Goal: Task Accomplishment & Management: Complete application form

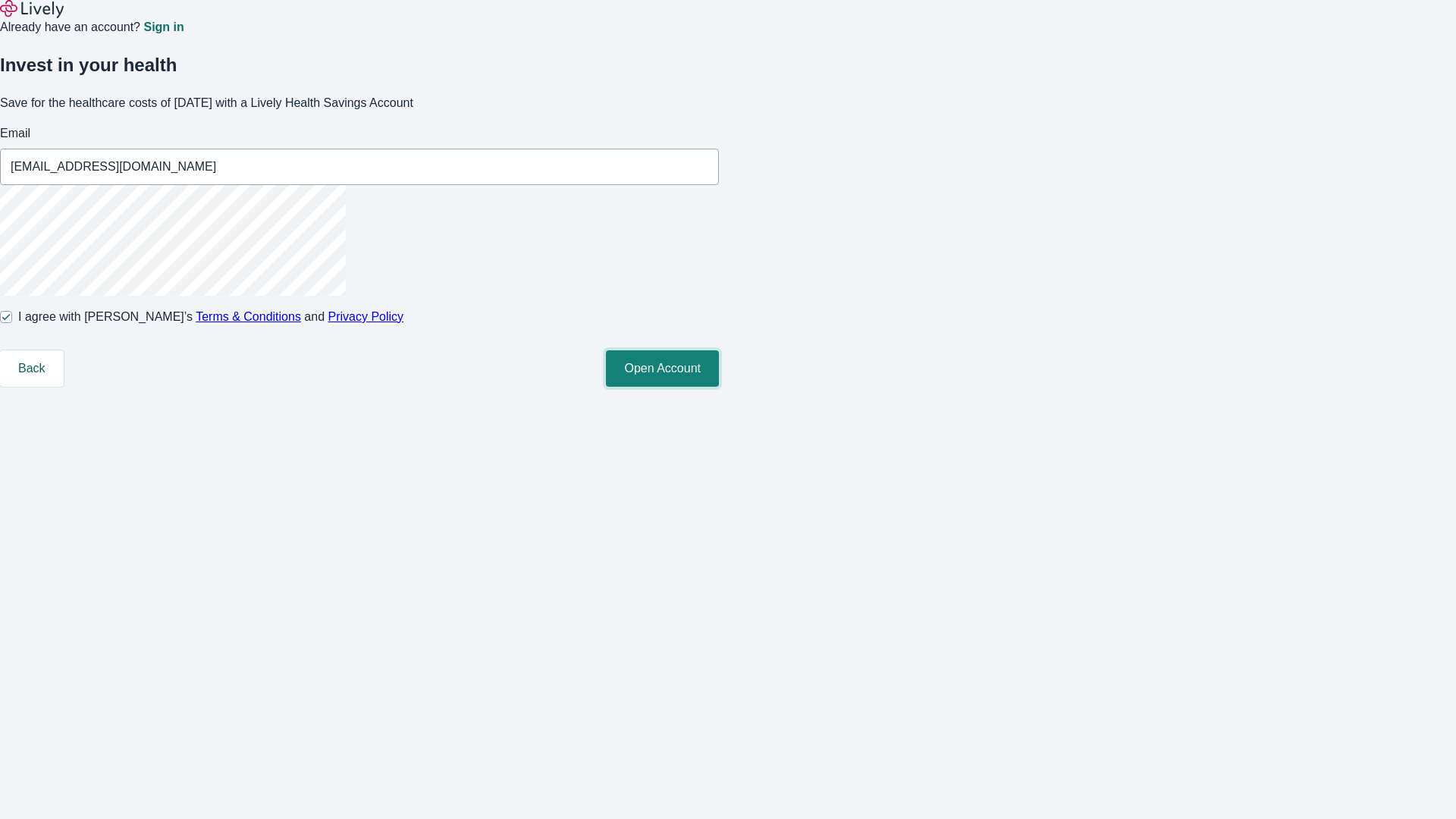
click at [719, 387] on button "Open Account" at bounding box center [662, 368] width 113 height 36
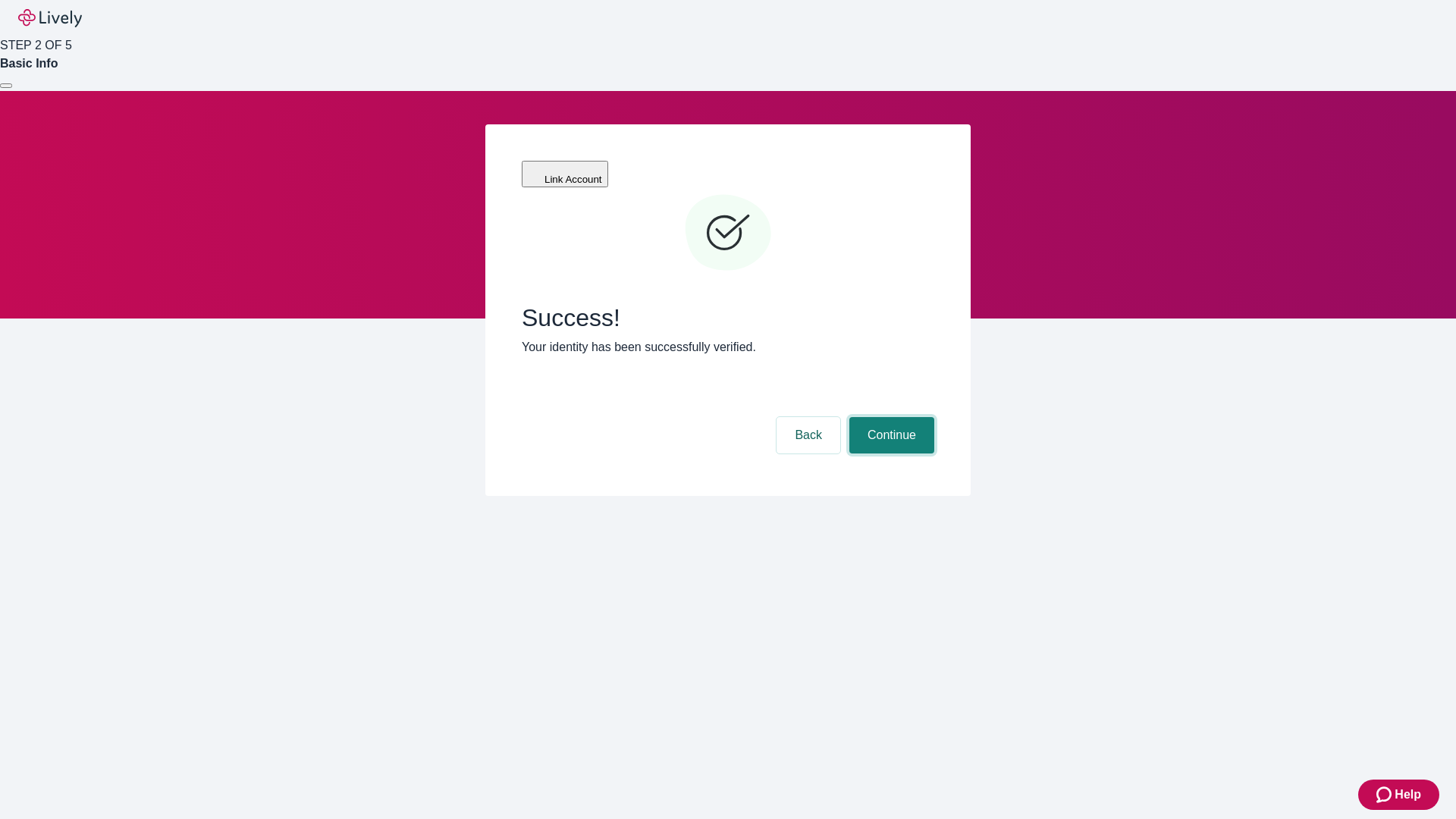
click at [889, 417] on button "Continue" at bounding box center [891, 434] width 85 height 36
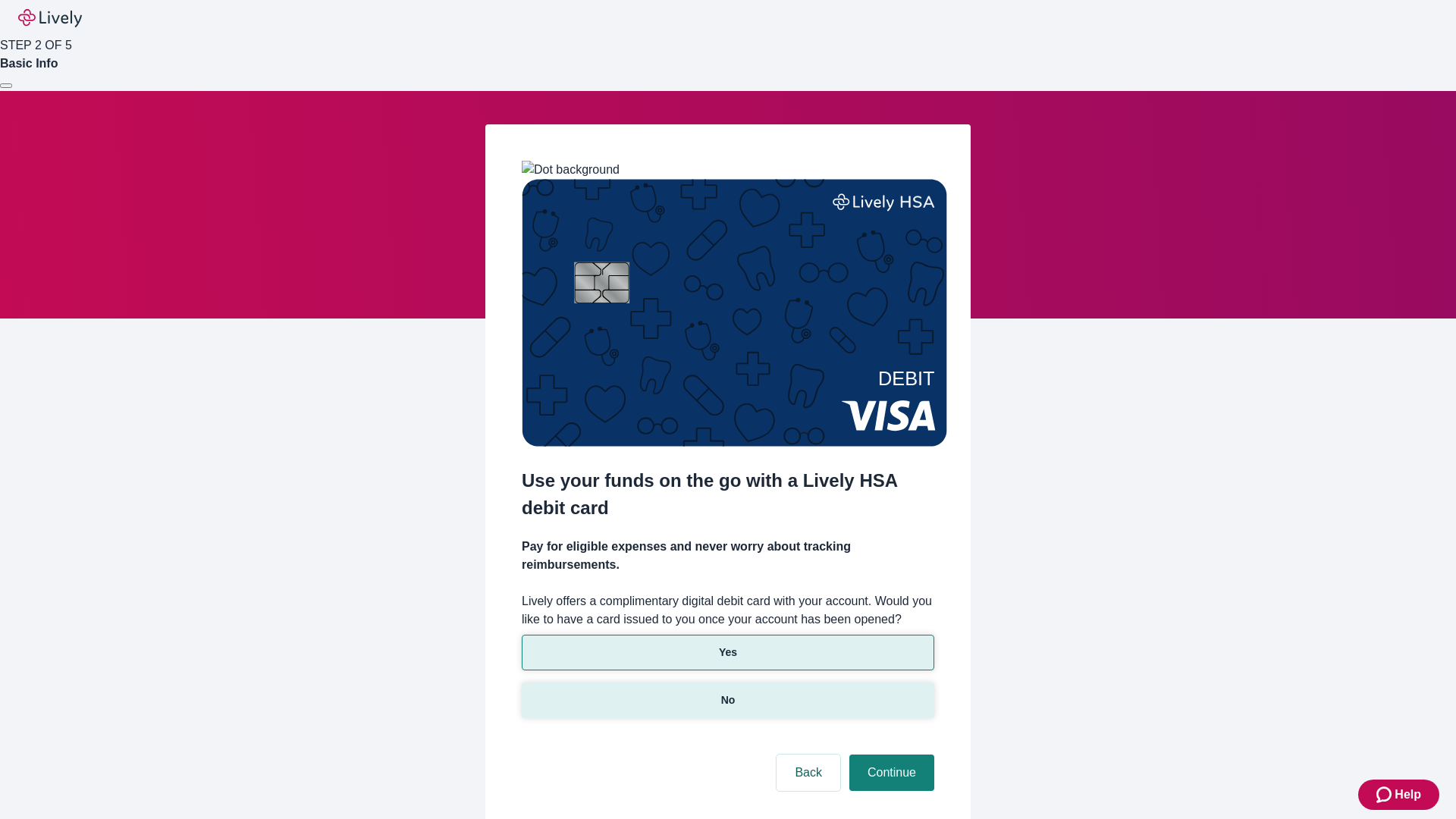
click at [728, 692] on p "No" at bounding box center [728, 700] width 15 height 16
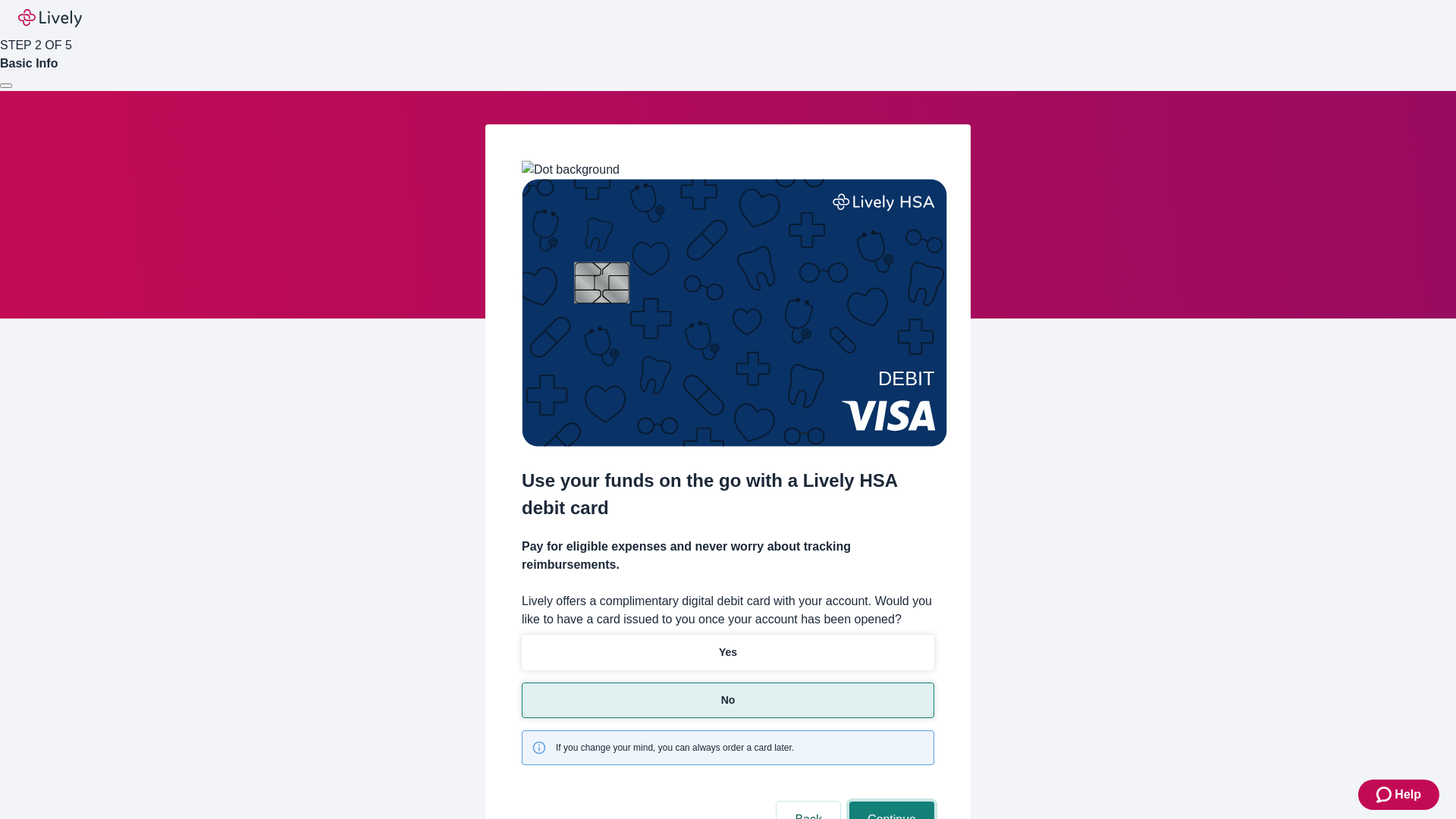
click at [889, 801] on button "Continue" at bounding box center [891, 819] width 85 height 36
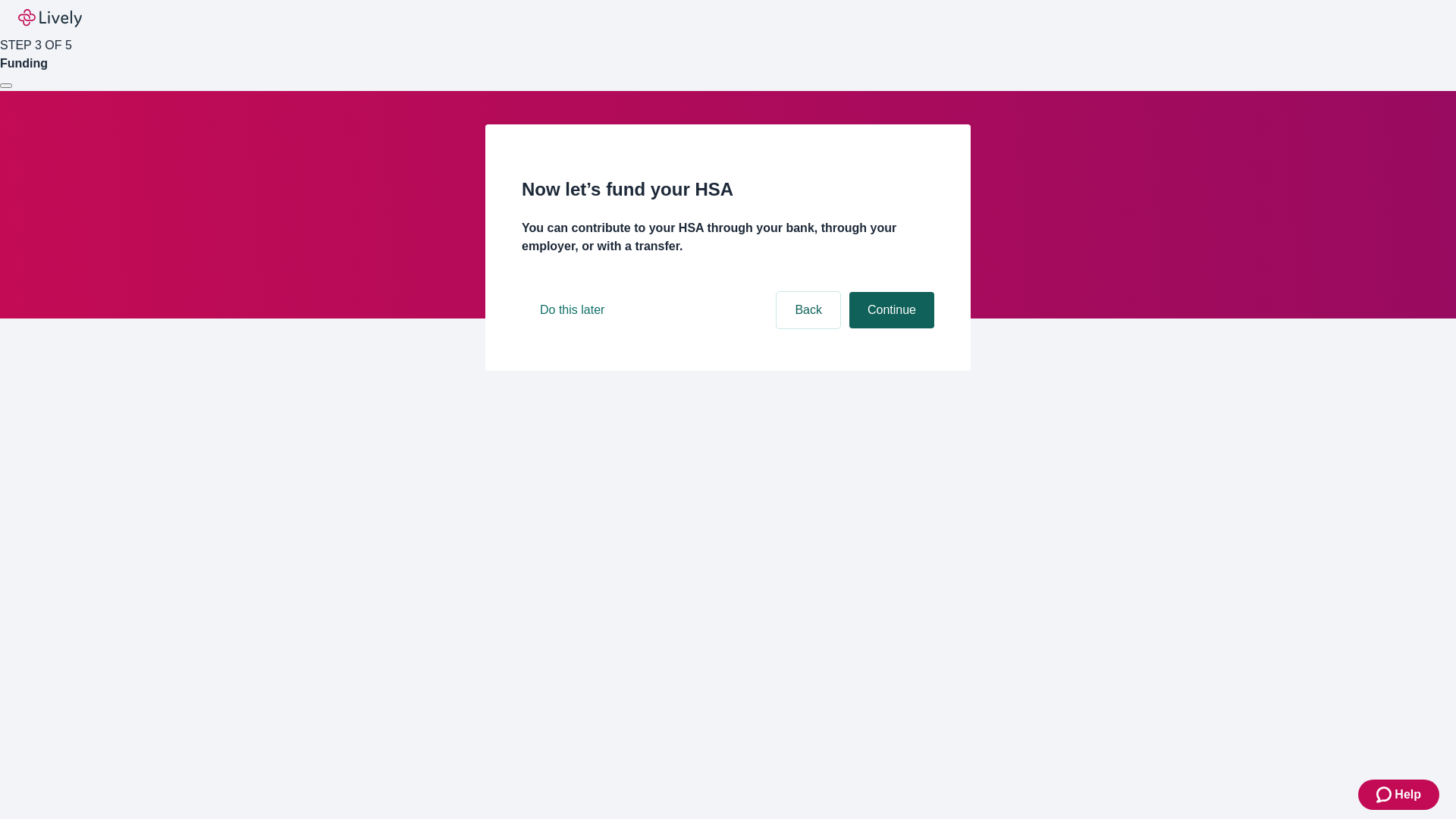
click at [889, 328] on button "Continue" at bounding box center [891, 310] width 85 height 36
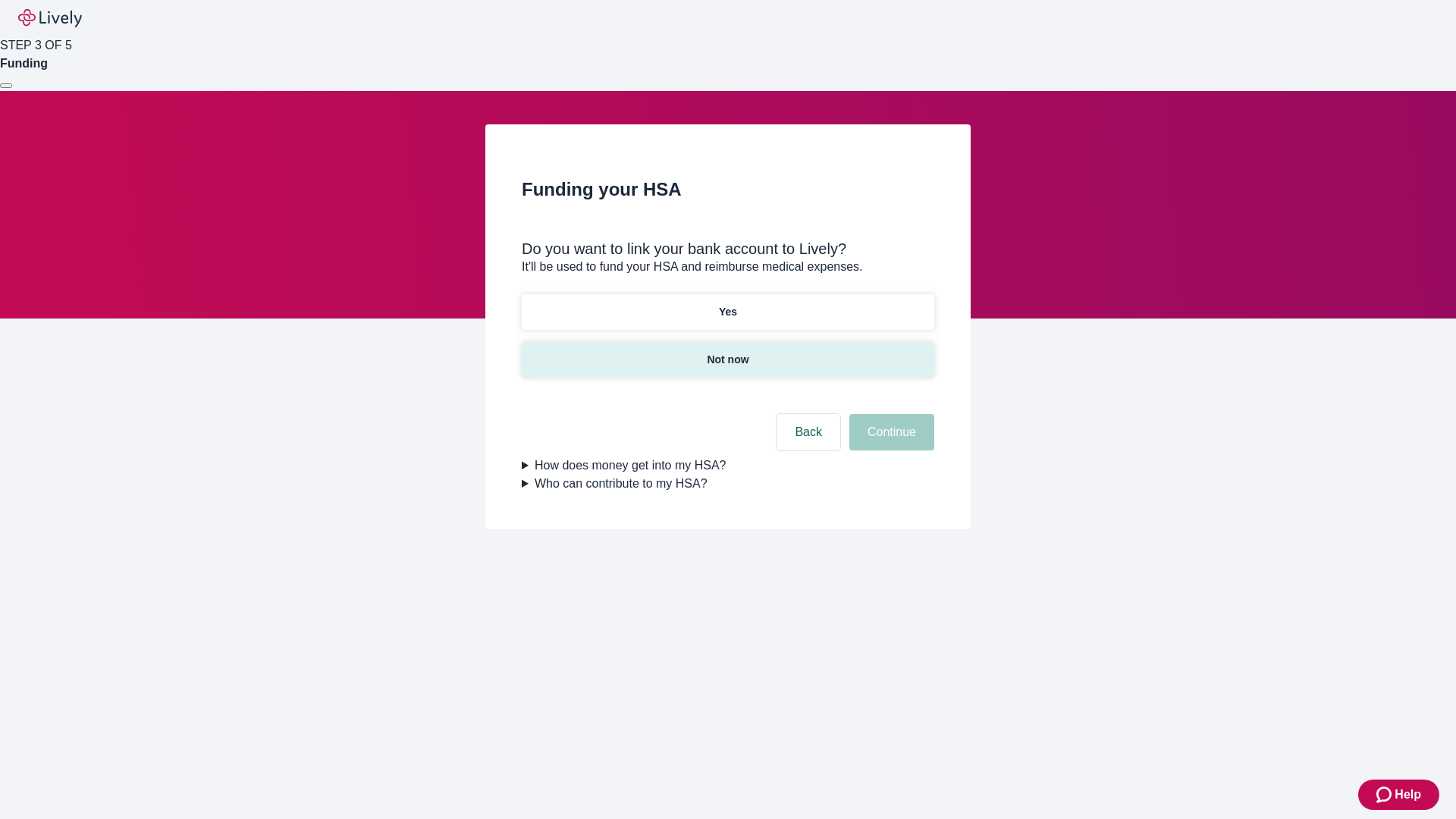
click at [728, 352] on p "Not now" at bounding box center [728, 359] width 42 height 16
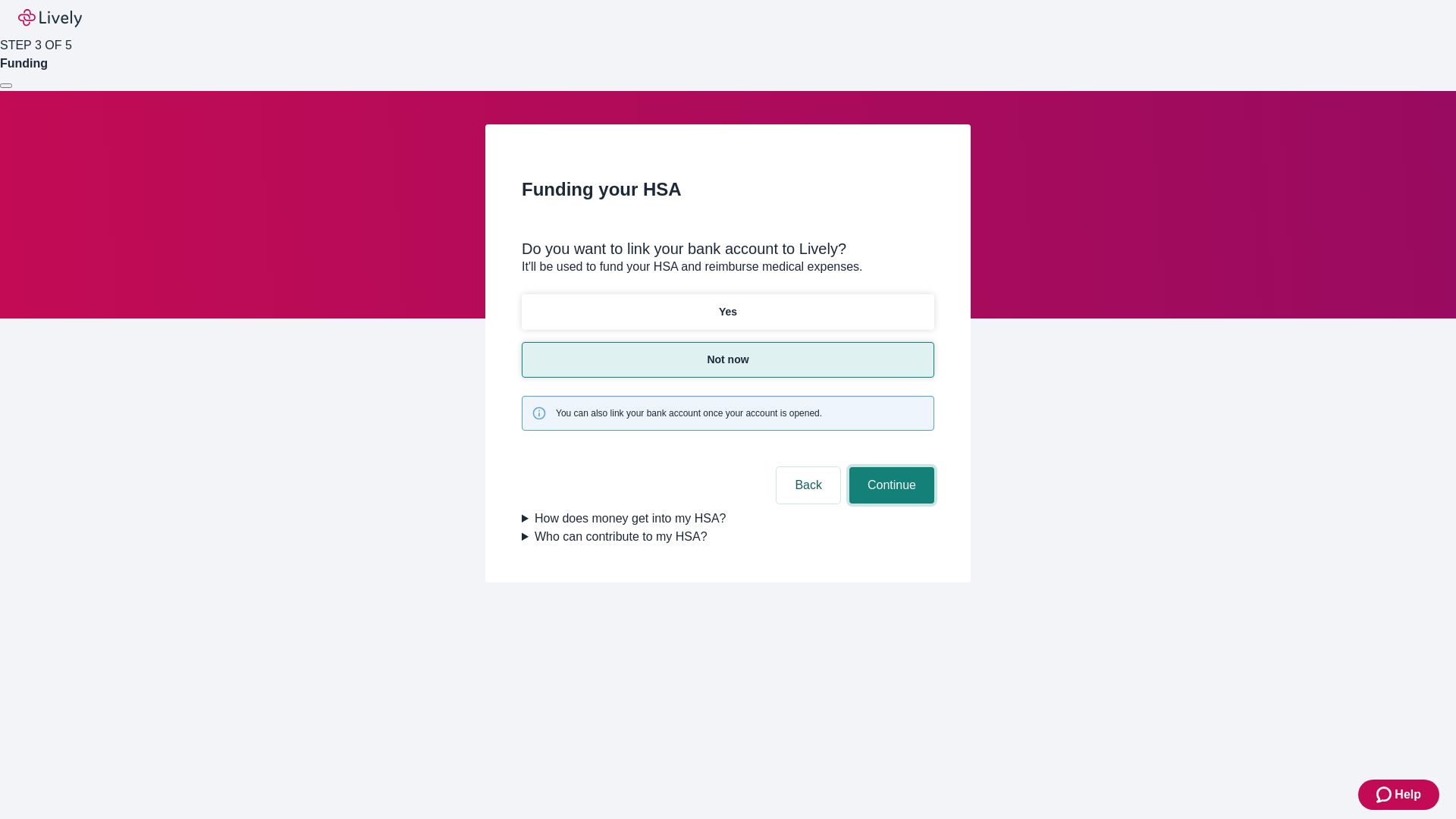
click at [889, 467] on button "Continue" at bounding box center [891, 485] width 85 height 36
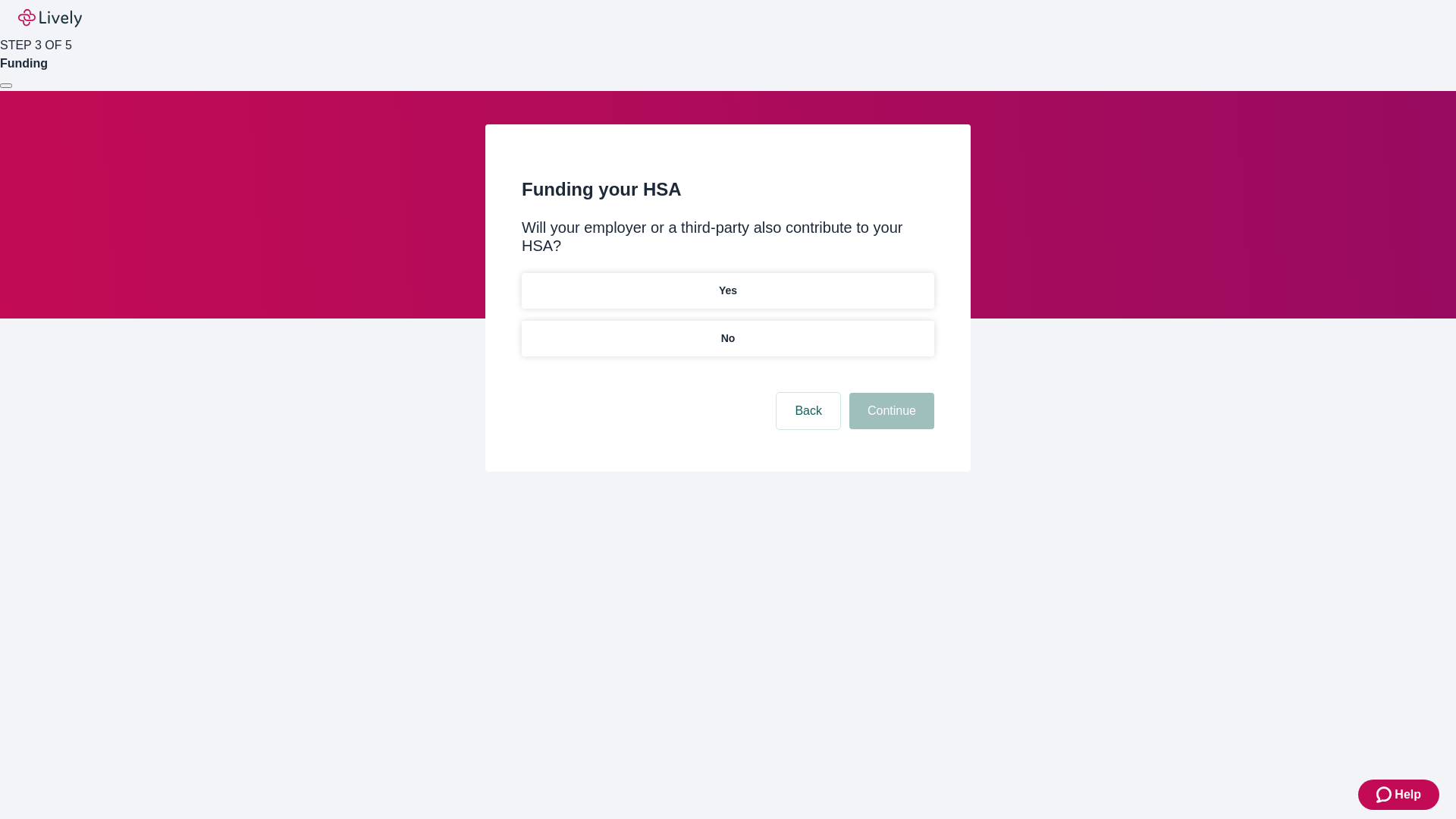
click at [728, 330] on p "No" at bounding box center [728, 338] width 15 height 16
click at [889, 392] on button "Continue" at bounding box center [891, 410] width 85 height 36
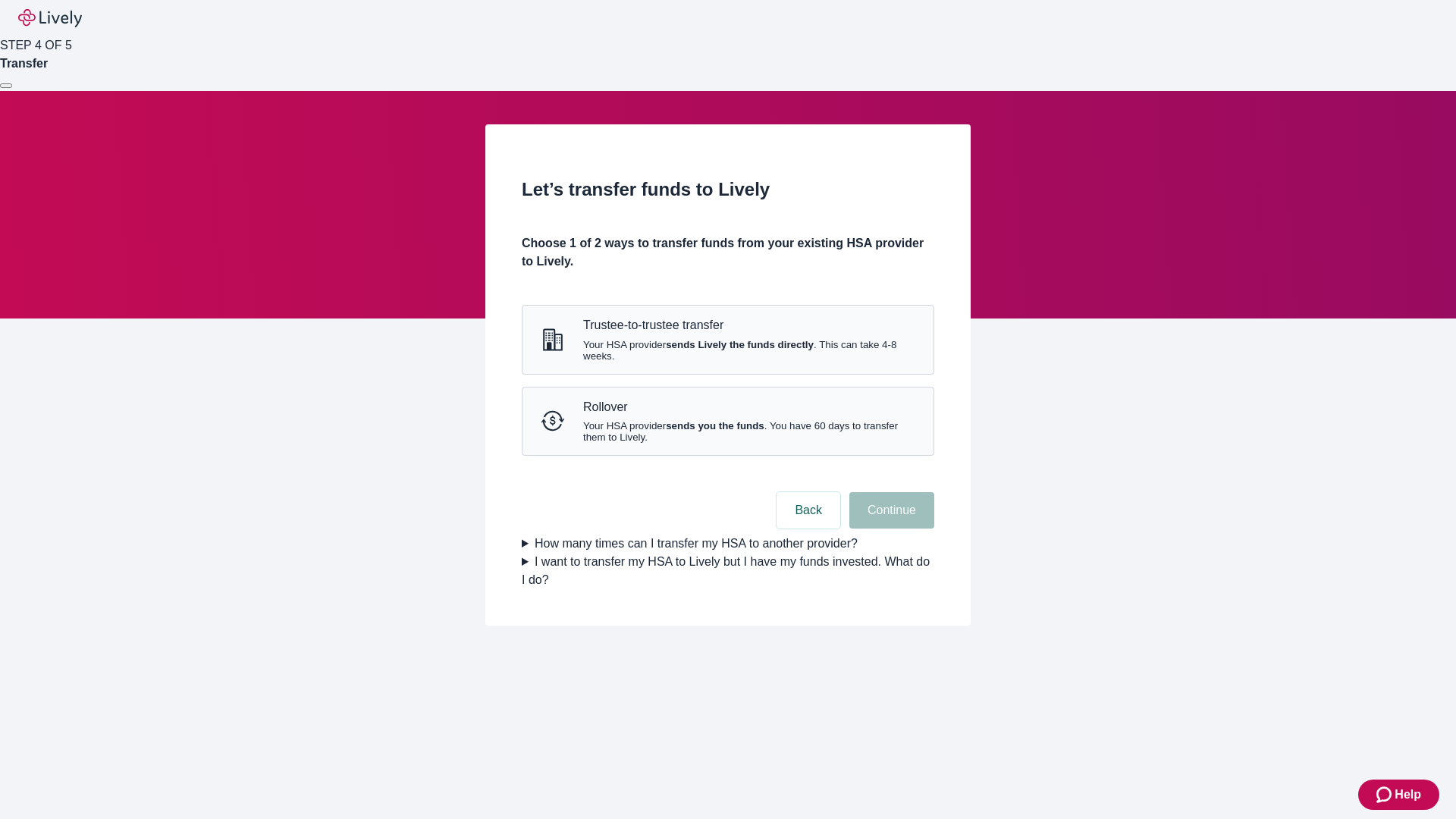
click at [728, 351] on strong "sends Lively the funds directly" at bounding box center [739, 345] width 148 height 12
click at [889, 529] on button "Continue" at bounding box center [891, 509] width 85 height 36
